Goal: Use online tool/utility: Utilize a website feature to perform a specific function

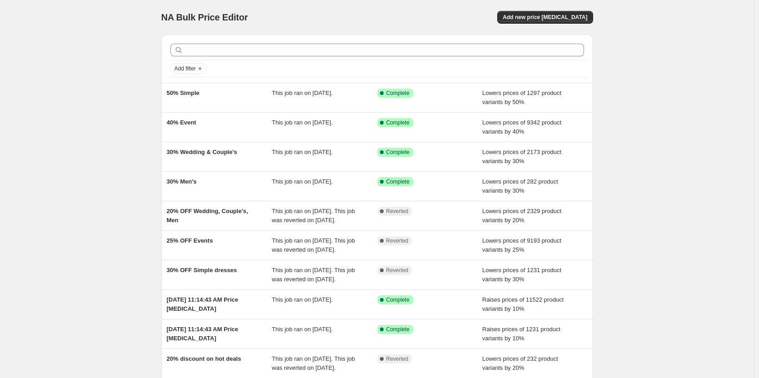
click at [115, 79] on div "NA Bulk Price Editor. This page is ready NA Bulk Price Editor Add new price [ME…" at bounding box center [377, 234] width 754 height 468
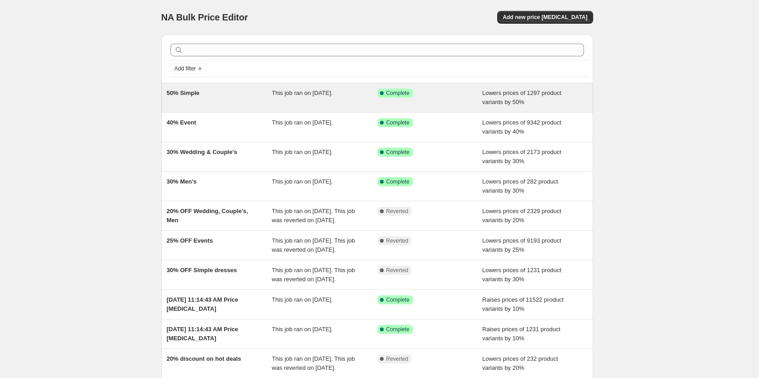
click at [233, 94] on div "50% Simple" at bounding box center [219, 98] width 105 height 18
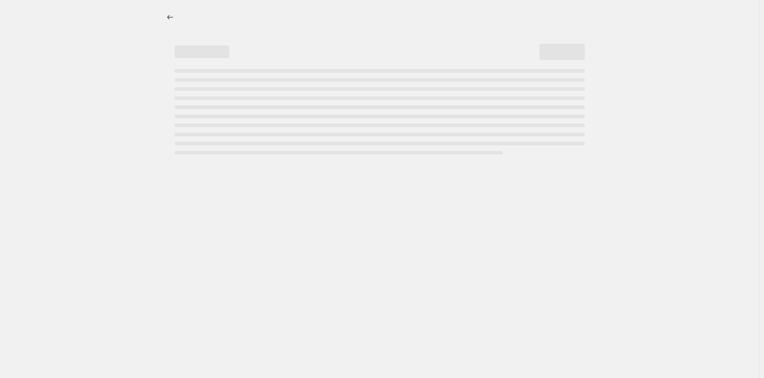
select select "percentage"
select select "collection"
